Goal: Task Accomplishment & Management: Use online tool/utility

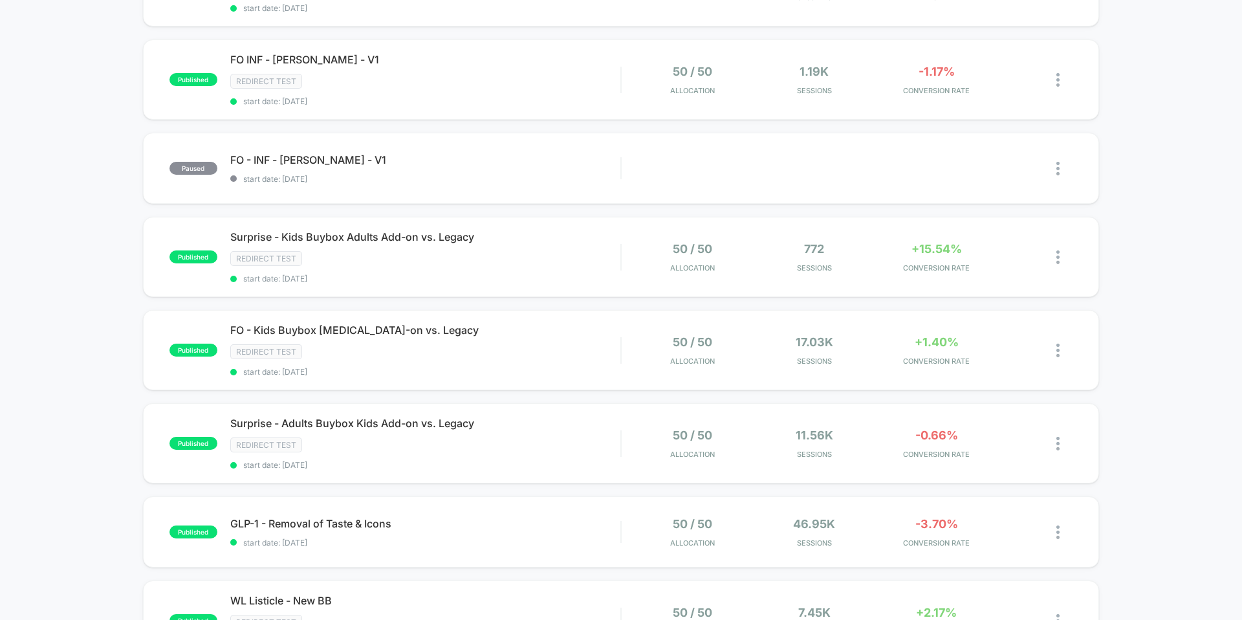
scroll to position [202, 0]
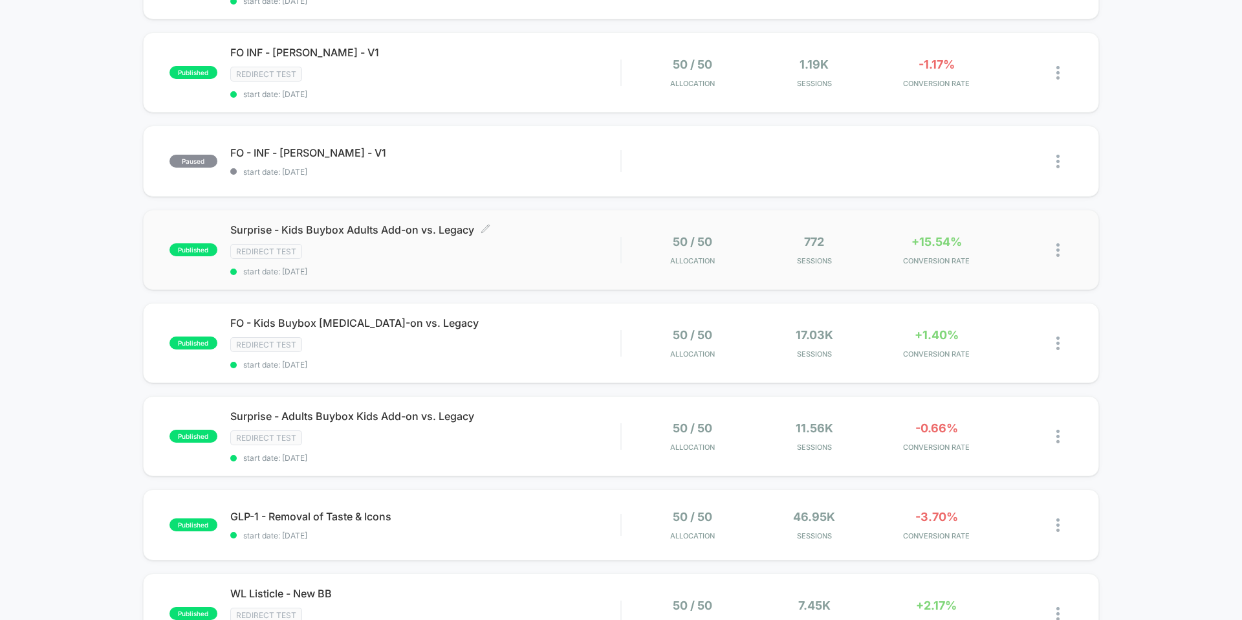
click at [331, 237] on div "Surprise - Kids Buybox Adults Add-on vs. Legacy Click to edit experience detail…" at bounding box center [425, 249] width 390 height 53
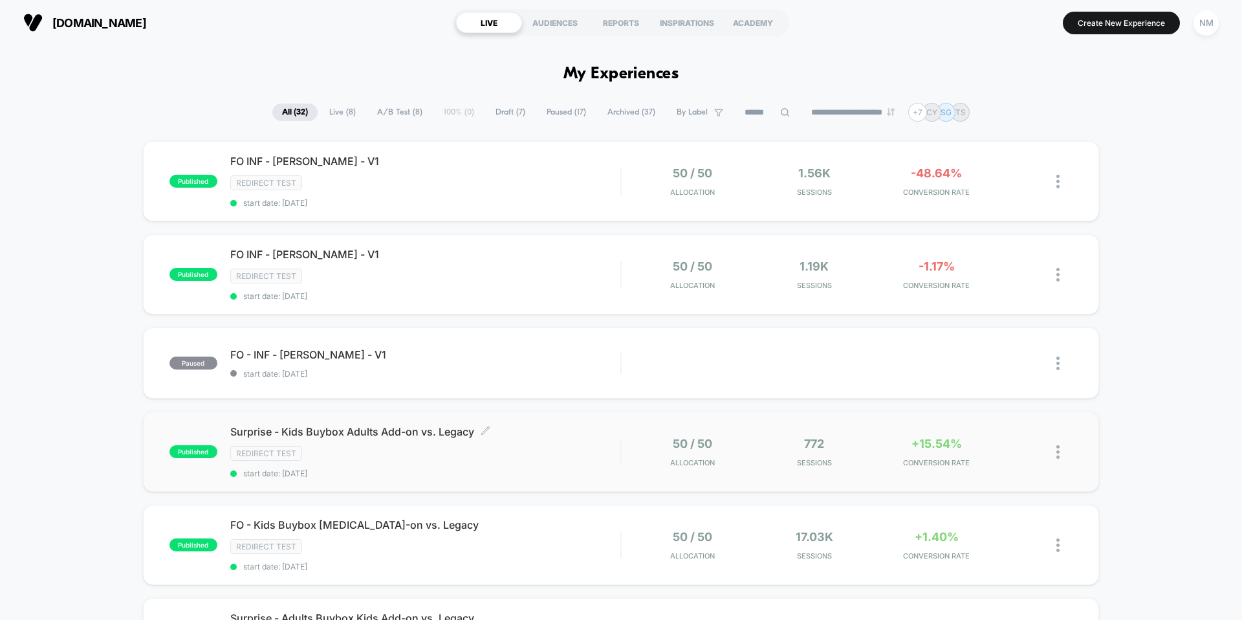
scroll to position [89, 0]
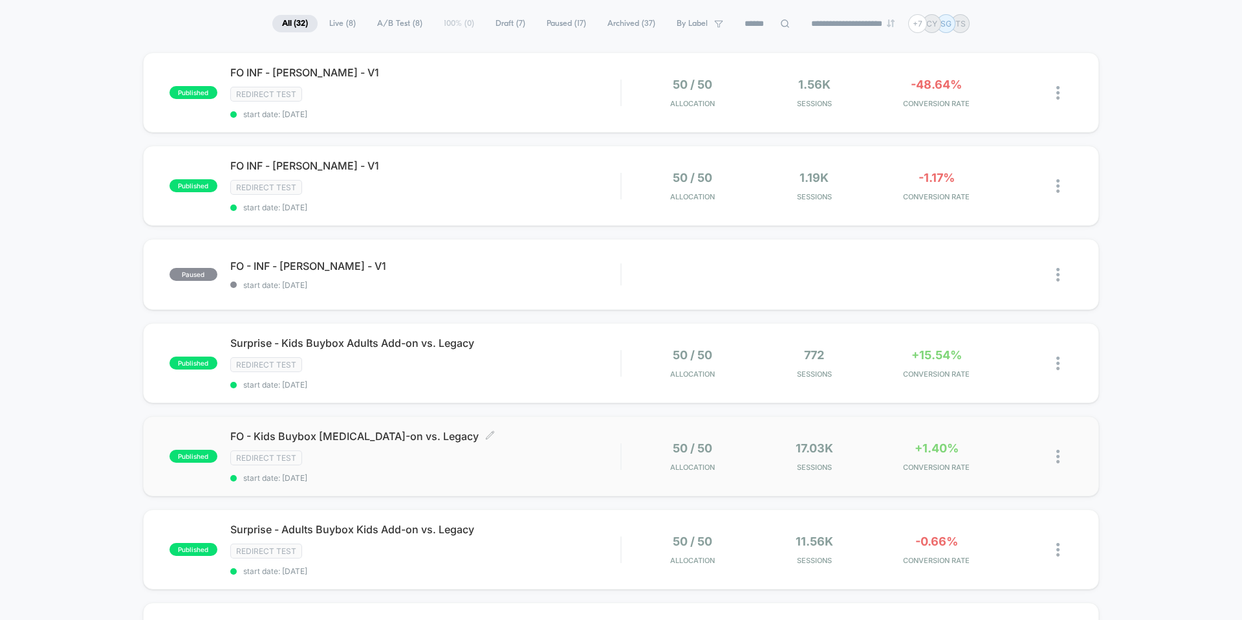
click at [327, 434] on span "FO - Kids Buybox [MEDICAL_DATA]-on vs. Legacy Click to edit experience details" at bounding box center [425, 436] width 390 height 13
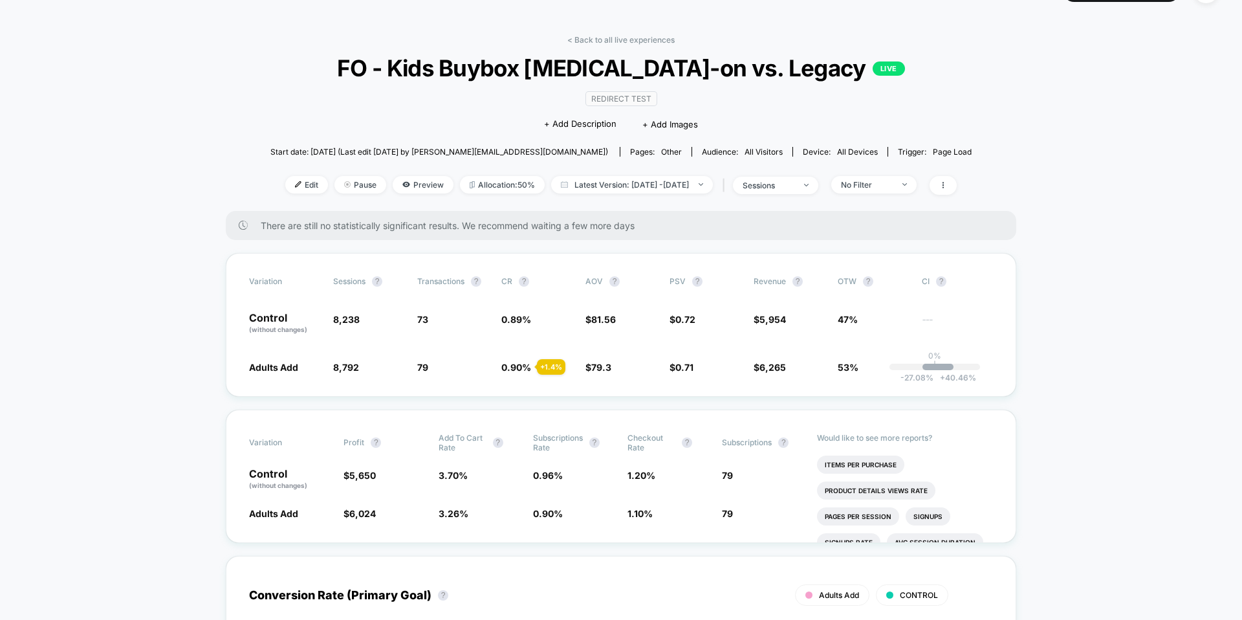
scroll to position [35, 0]
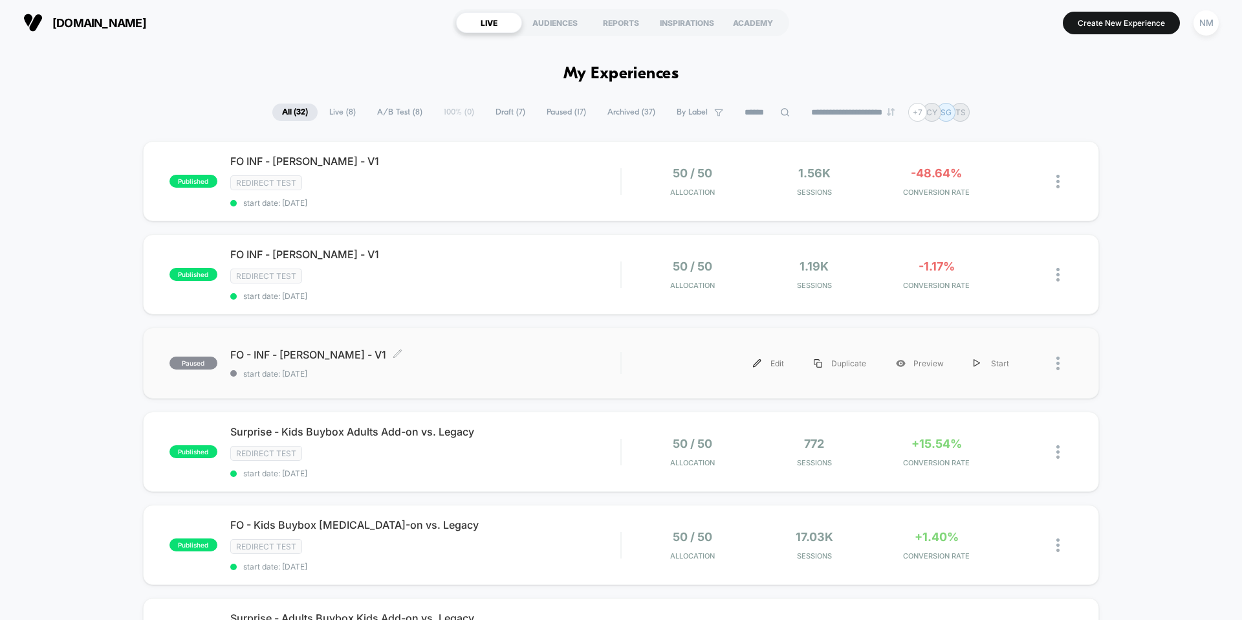
scroll to position [122, 0]
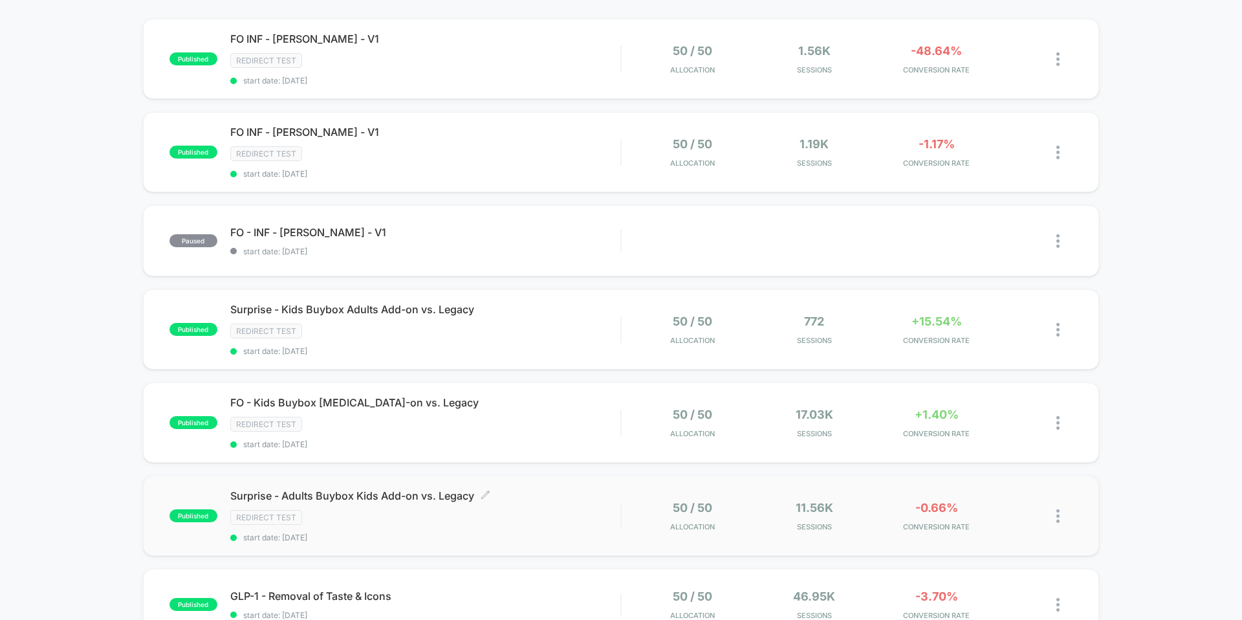
click at [333, 504] on div "Surprise - Adults Buybox Kids Add-on vs. Legacy Click to edit experience detail…" at bounding box center [425, 515] width 390 height 53
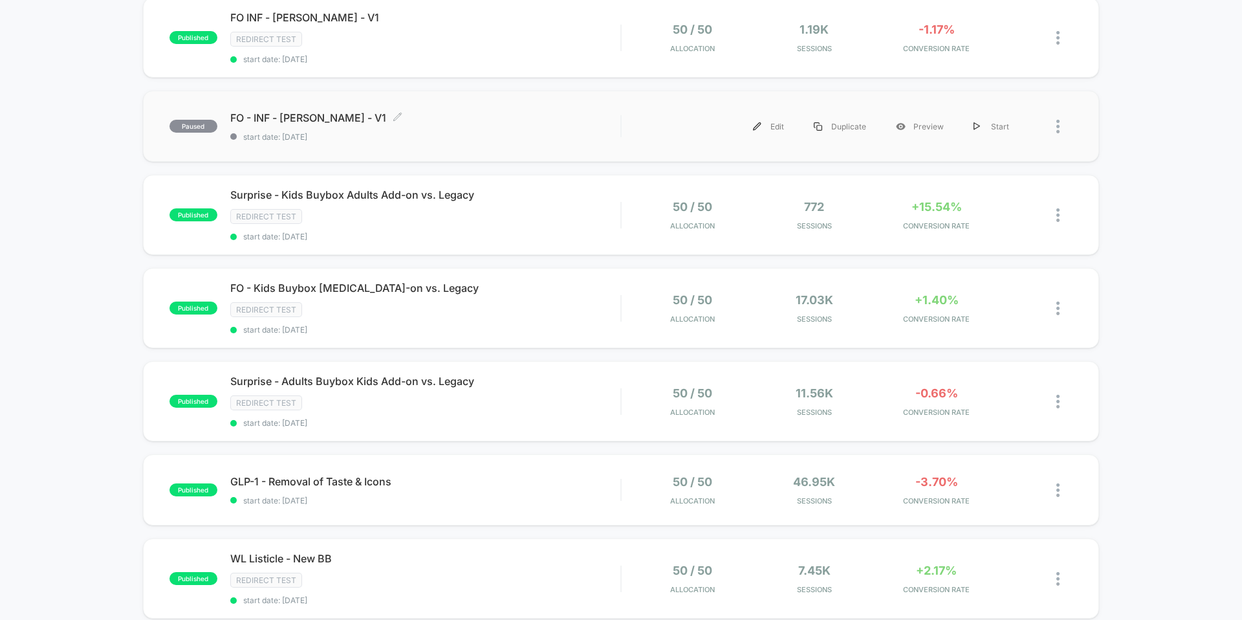
scroll to position [239, 0]
